Goal: Task Accomplishment & Management: Complete application form

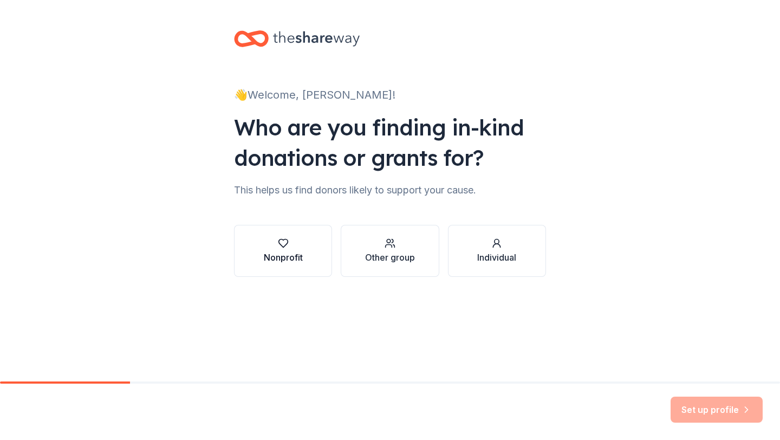
click at [298, 254] on div "Nonprofit" at bounding box center [283, 257] width 39 height 13
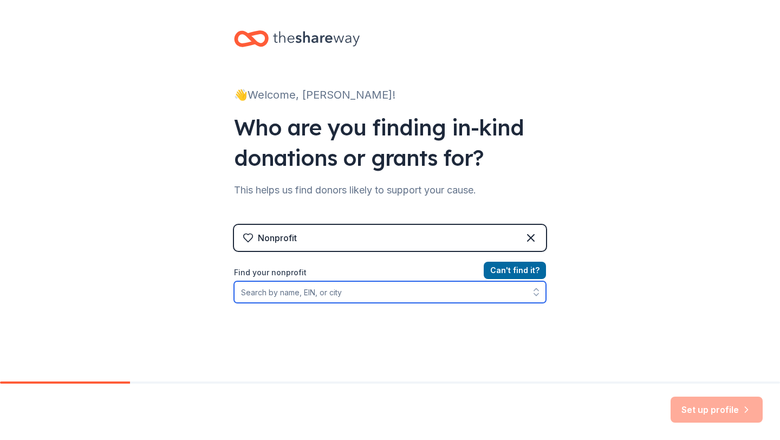
click at [294, 293] on input "Find your nonprofit" at bounding box center [390, 292] width 312 height 22
paste input "The Seguin Education Foundation generates and distributes resources to enrich t…"
drag, startPoint x: 540, startPoint y: 290, endPoint x: 391, endPoint y: 305, distance: 149.8
click at [391, 305] on div "Can ' t find it? Find your nonprofit The Seguin Education Foundation generates …" at bounding box center [390, 327] width 312 height 126
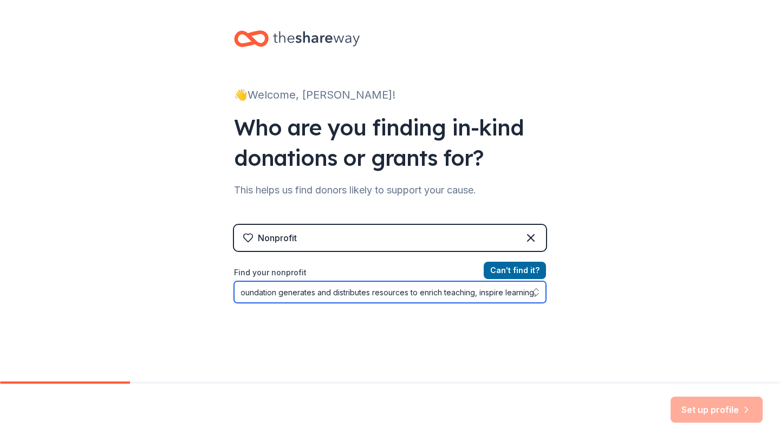
scroll to position [0, 0]
drag, startPoint x: 416, startPoint y: 295, endPoint x: 166, endPoint y: 290, distance: 249.9
click at [166, 290] on div "👋 Welcome, Jillian! Who are you finding in-kind donations or grants for? This h…" at bounding box center [390, 231] width 780 height 463
type input "eguin Independent School District."
drag, startPoint x: 376, startPoint y: 292, endPoint x: 195, endPoint y: 286, distance: 180.6
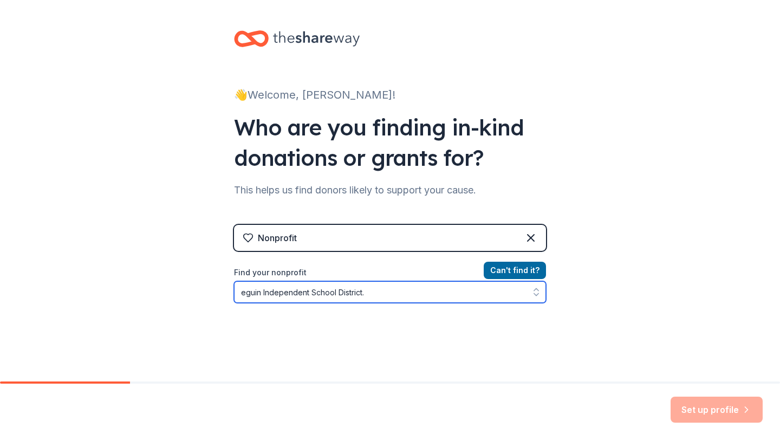
click at [195, 286] on div "👋 Welcome, Jillian! Who are you finding in-kind donations or grants for? This h…" at bounding box center [390, 231] width 780 height 463
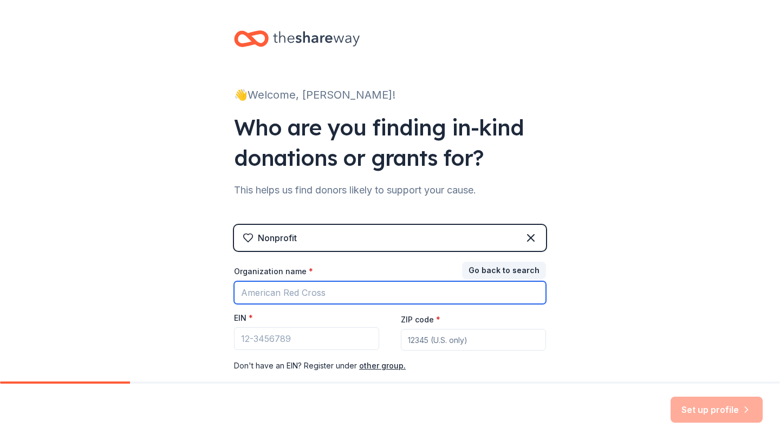
click at [254, 293] on input "Organization name *" at bounding box center [390, 292] width 312 height 23
type input "Seguin Education Foundation"
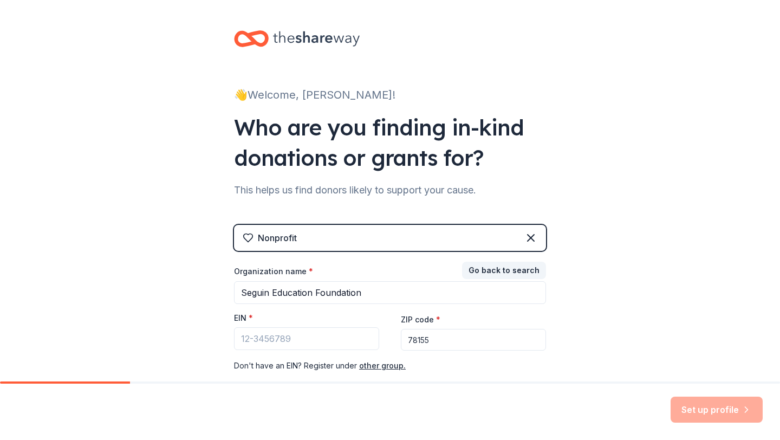
type input "78155"
click at [314, 337] on input "EIN *" at bounding box center [306, 338] width 145 height 23
paste input "80-0114892"
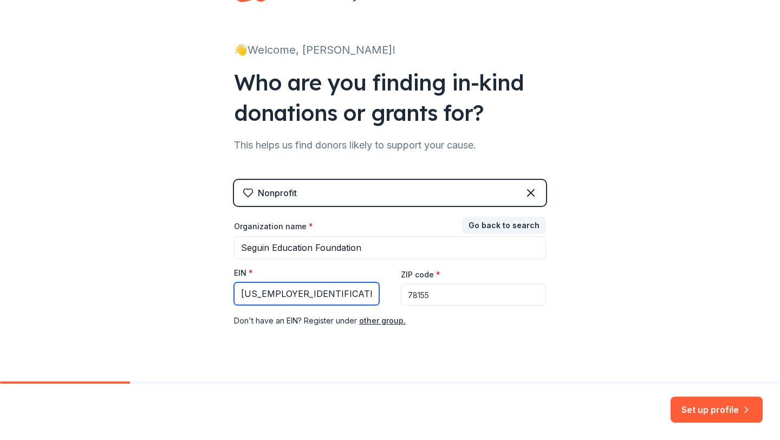
scroll to position [64, 0]
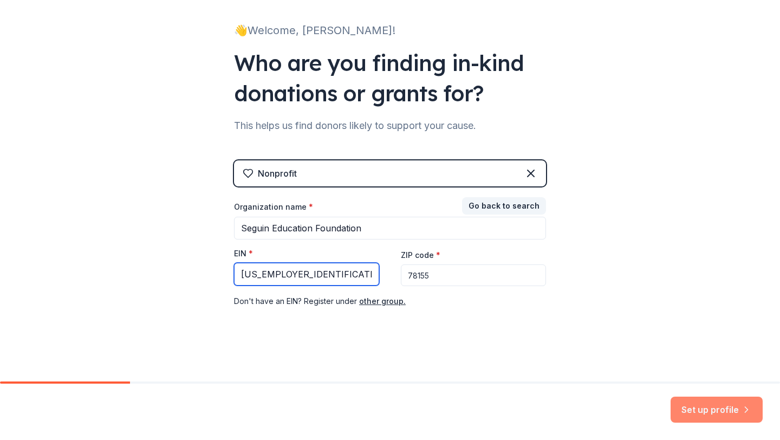
type input "80-0114892"
click at [721, 405] on button "Set up profile" at bounding box center [717, 410] width 92 height 26
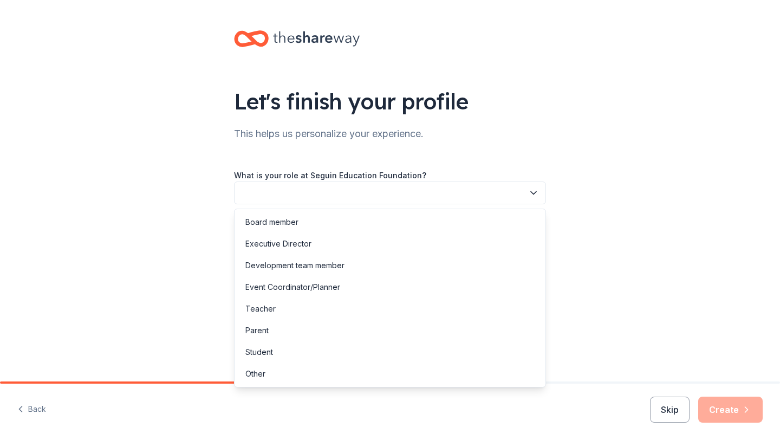
click at [264, 195] on button "button" at bounding box center [390, 193] width 312 height 23
click at [284, 248] on div "Executive Director" at bounding box center [279, 243] width 66 height 13
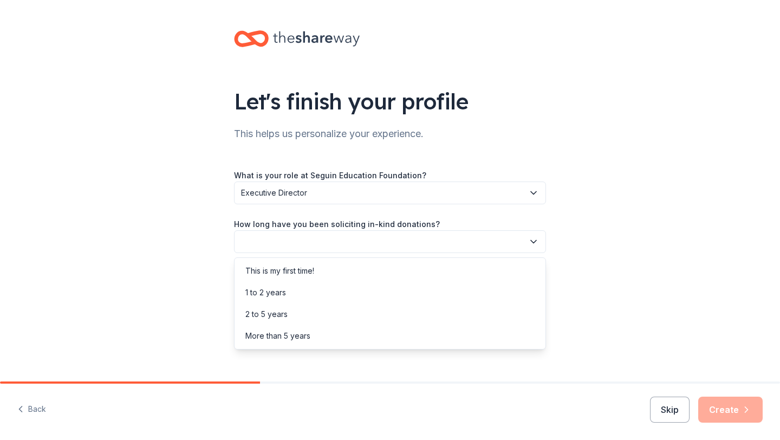
click at [284, 248] on button "button" at bounding box center [390, 241] width 312 height 23
click at [282, 318] on div "2 to 5 years" at bounding box center [267, 314] width 42 height 13
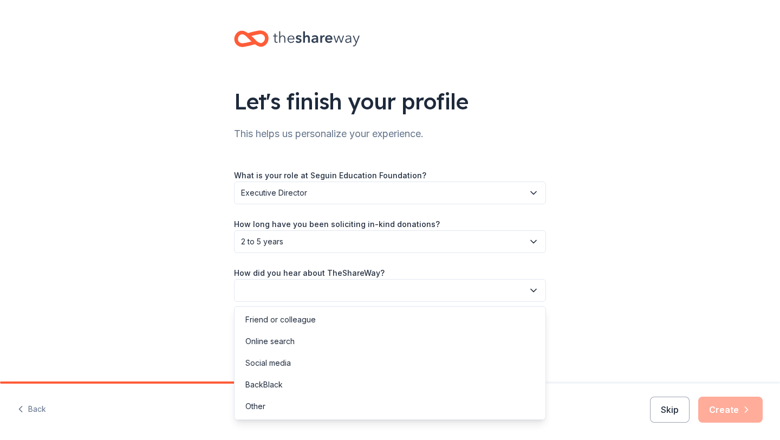
click at [282, 297] on button "button" at bounding box center [390, 290] width 312 height 23
click at [278, 359] on div "Social media" at bounding box center [269, 363] width 46 height 13
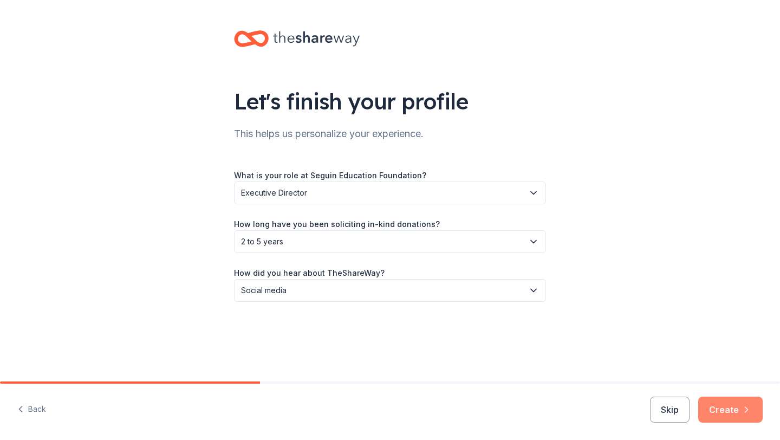
click at [722, 410] on button "Create" at bounding box center [731, 410] width 64 height 26
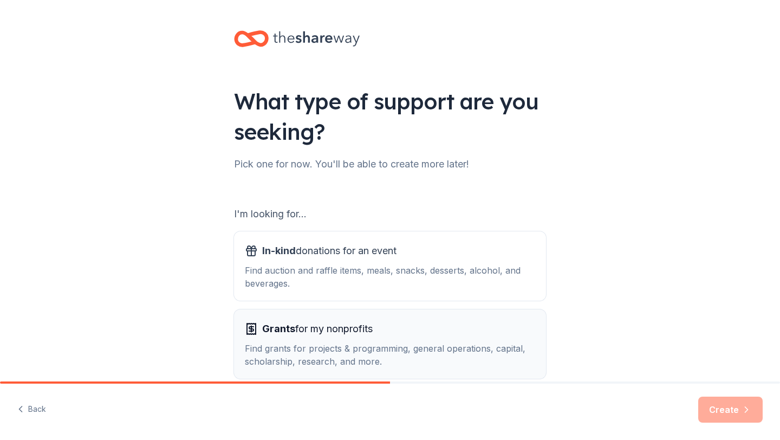
click at [369, 331] on span "Grants for my nonprofits" at bounding box center [317, 328] width 111 height 17
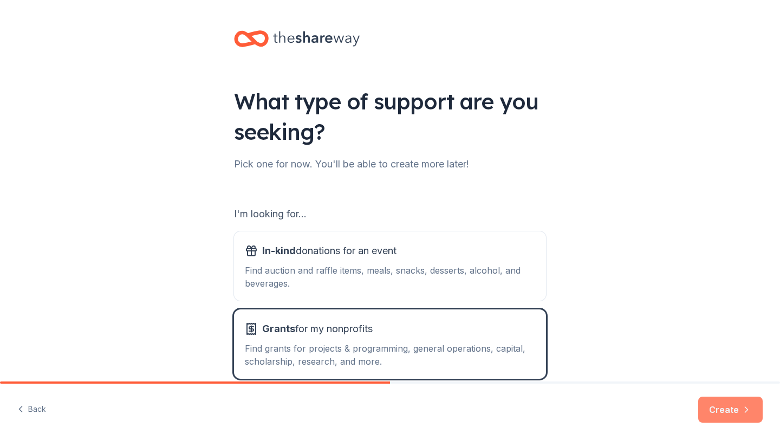
click at [736, 407] on button "Create" at bounding box center [731, 410] width 64 height 26
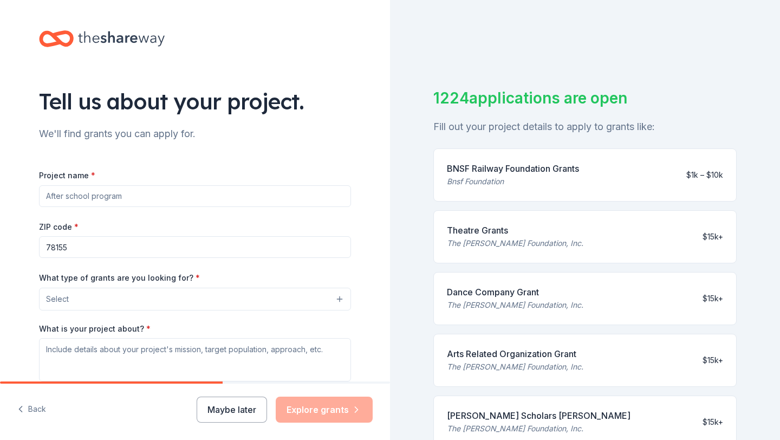
click at [113, 197] on input "Project name *" at bounding box center [195, 196] width 312 height 22
type input "Education Foundation"
click at [117, 288] on button "Select" at bounding box center [195, 299] width 312 height 23
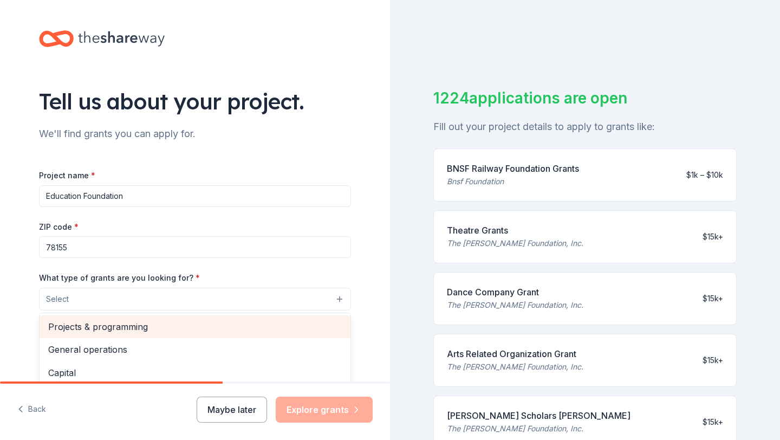
click at [118, 324] on span "Projects & programming" at bounding box center [195, 327] width 294 height 14
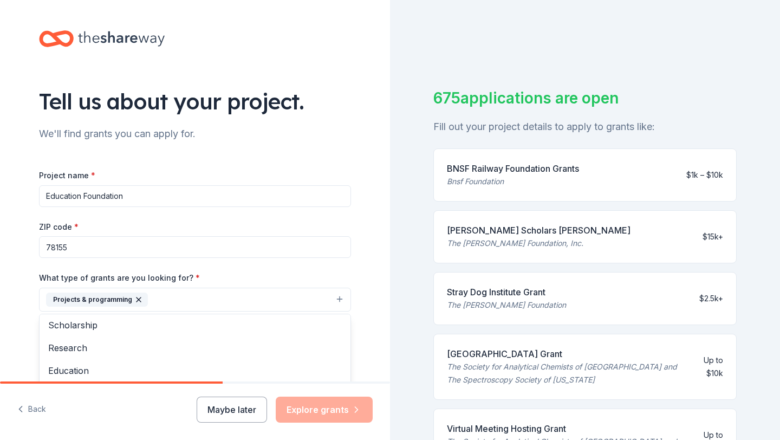
scroll to position [55, 0]
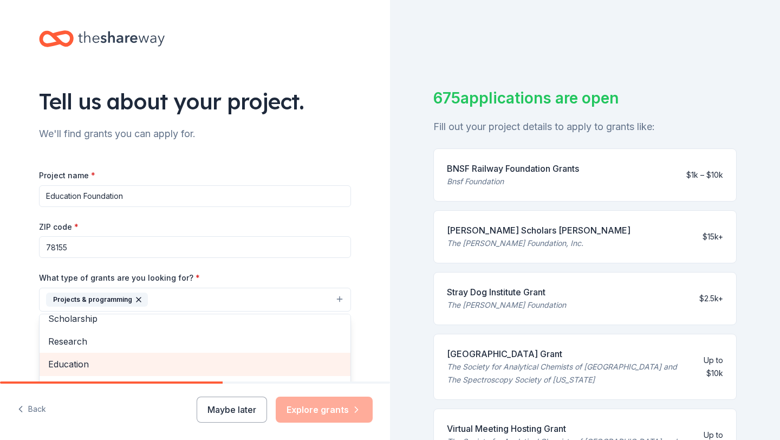
click at [100, 363] on span "Education" at bounding box center [195, 364] width 294 height 14
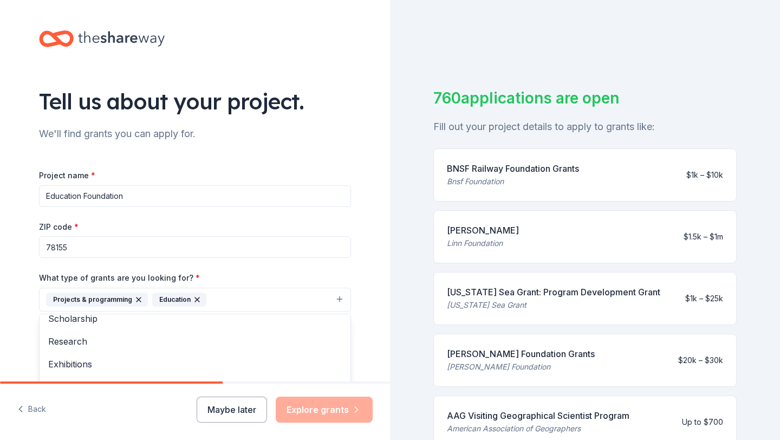
click at [364, 227] on div "Tell us about your project. We'll find grants you can apply for. Project name *…" at bounding box center [195, 259] width 347 height 519
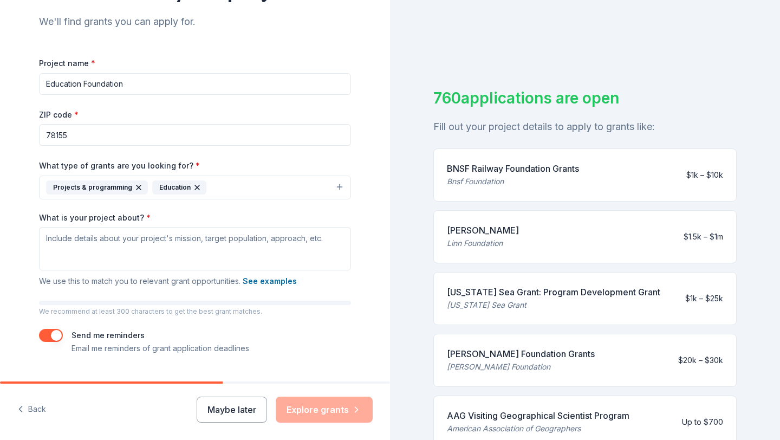
scroll to position [113, 0]
click at [89, 240] on textarea "What is your project about? *" at bounding box center [195, 248] width 312 height 43
paste textarea "The Seguin Education Foundation generates and distributes resources to enrich t…"
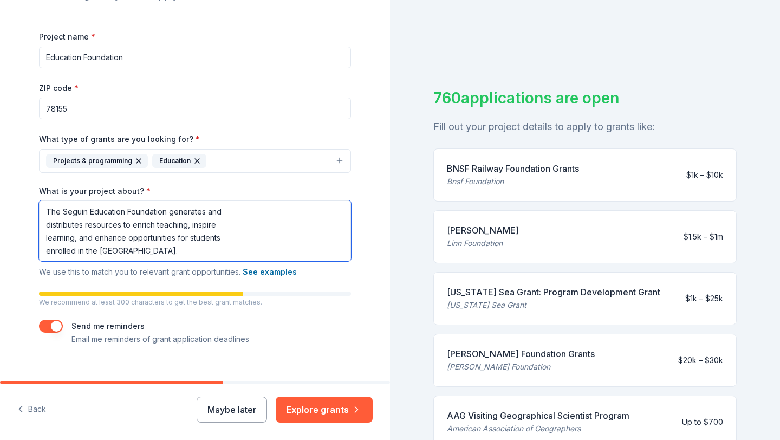
scroll to position [155, 0]
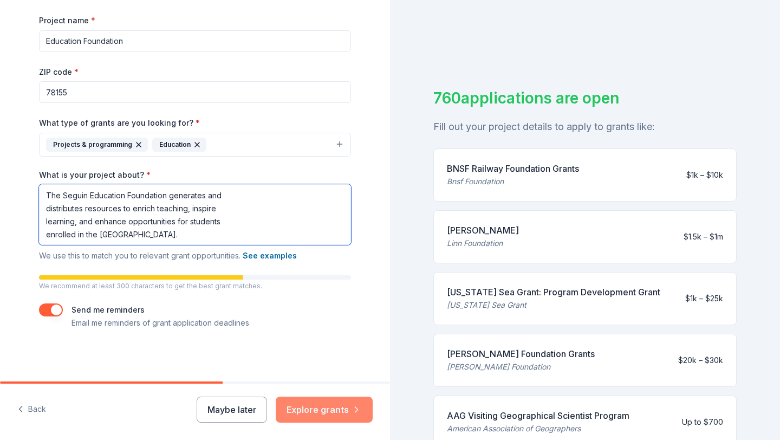
type textarea "The Seguin Education Foundation generates and distributes resources to enrich t…"
click at [321, 408] on button "Explore grants" at bounding box center [324, 410] width 97 height 26
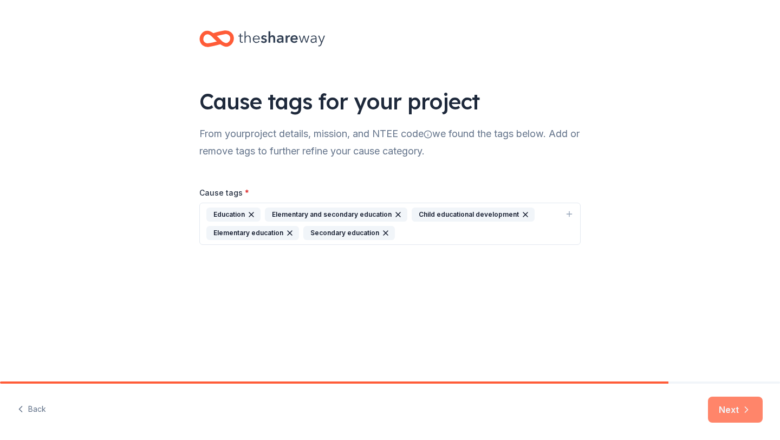
click at [735, 404] on button "Next" at bounding box center [735, 410] width 55 height 26
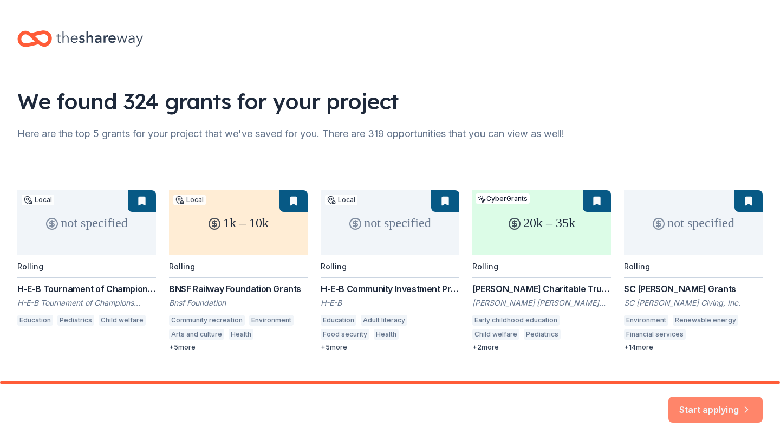
click at [726, 408] on button "Start applying" at bounding box center [716, 403] width 94 height 26
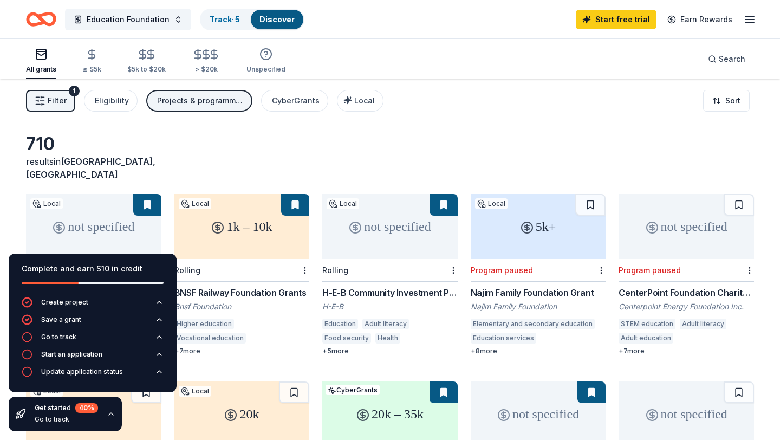
click at [504, 103] on div "Filter 1 Eligibility Projects & programming, Education CyberGrants Local Sort" at bounding box center [390, 100] width 780 height 43
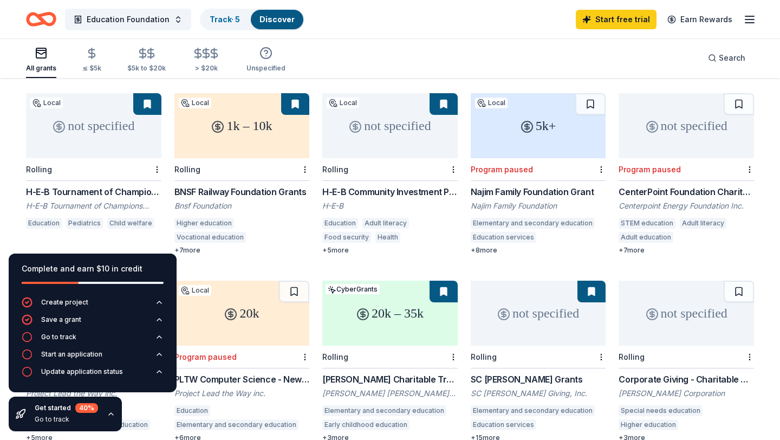
scroll to position [101, 0]
click at [97, 130] on div "not specified" at bounding box center [93, 125] width 135 height 65
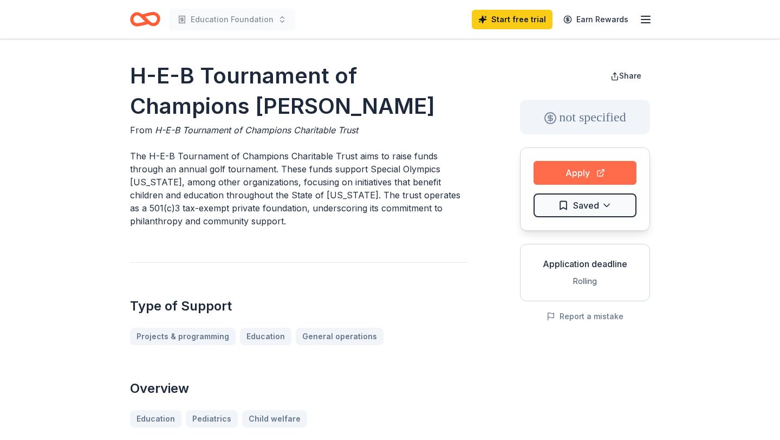
click at [572, 171] on button "Apply" at bounding box center [585, 173] width 103 height 24
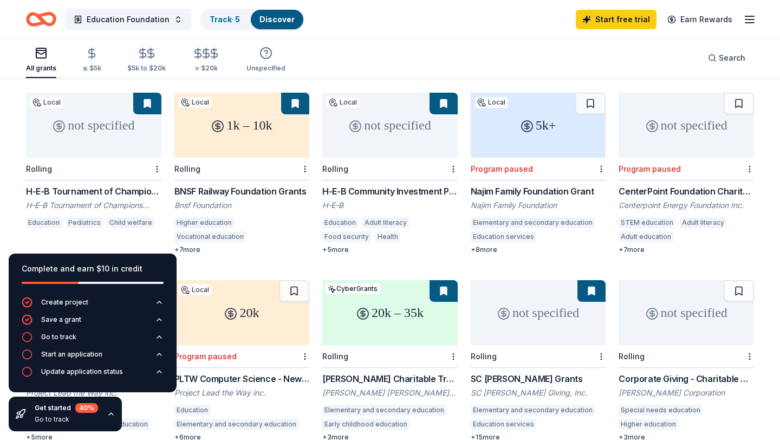
scroll to position [101, 0]
click at [112, 416] on icon "button" at bounding box center [111, 414] width 9 height 9
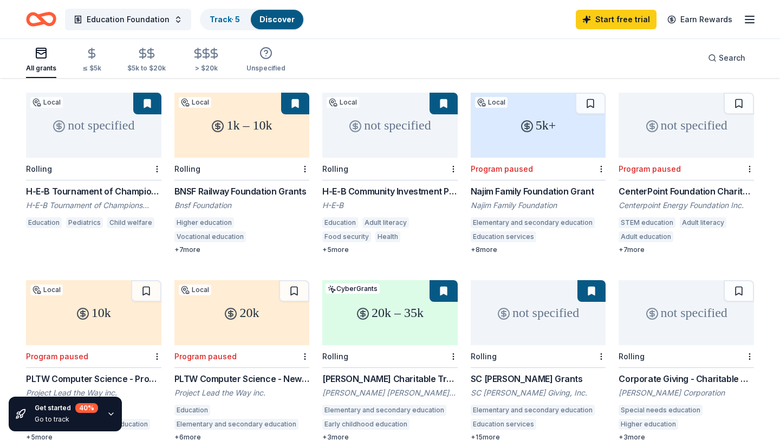
click at [245, 129] on div "1k – 10k" at bounding box center [242, 125] width 135 height 65
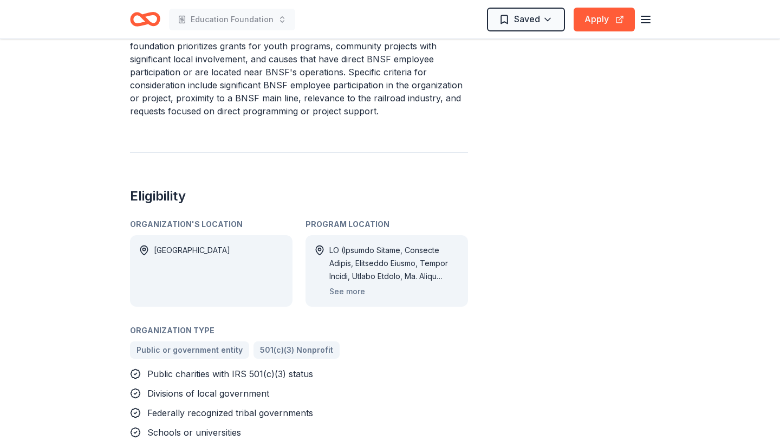
scroll to position [513, 0]
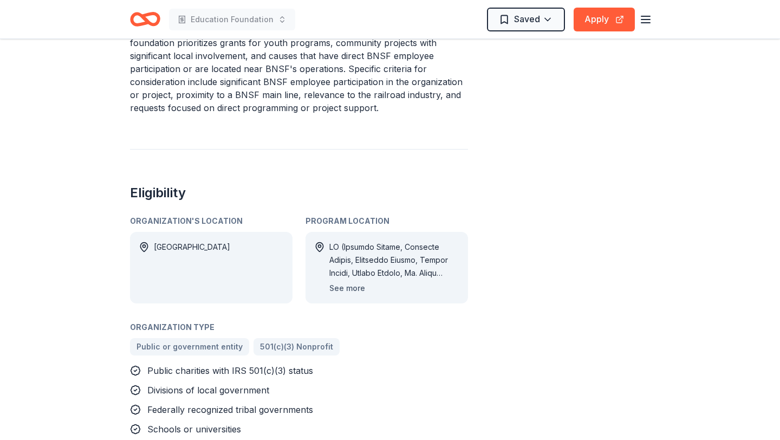
click at [352, 290] on button "See more" at bounding box center [348, 288] width 36 height 13
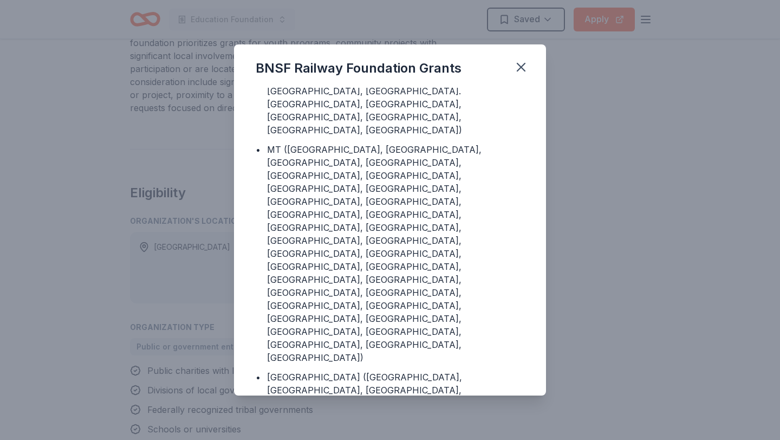
scroll to position [2135, 0]
click at [523, 67] on icon "button" at bounding box center [521, 67] width 15 height 15
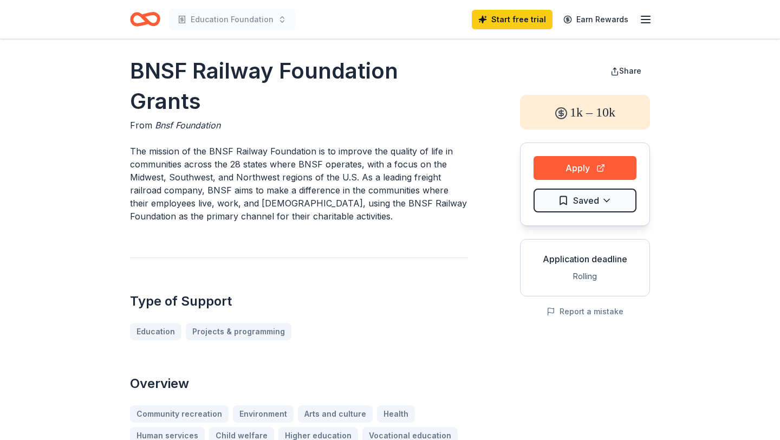
scroll to position [0, 0]
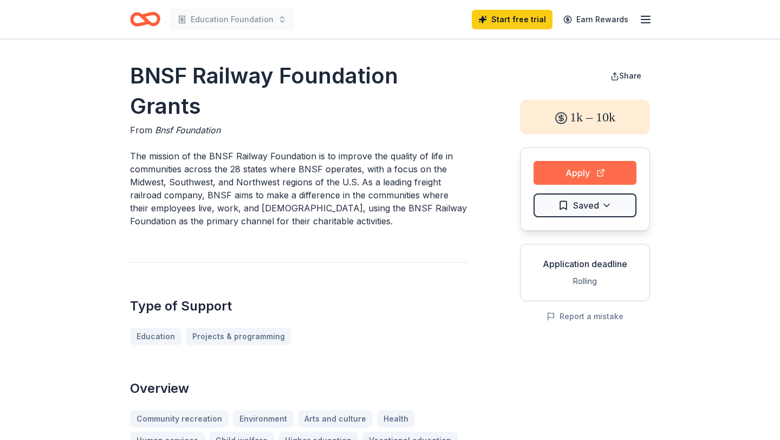
click at [578, 166] on button "Apply" at bounding box center [585, 173] width 103 height 24
